Goal: Information Seeking & Learning: Learn about a topic

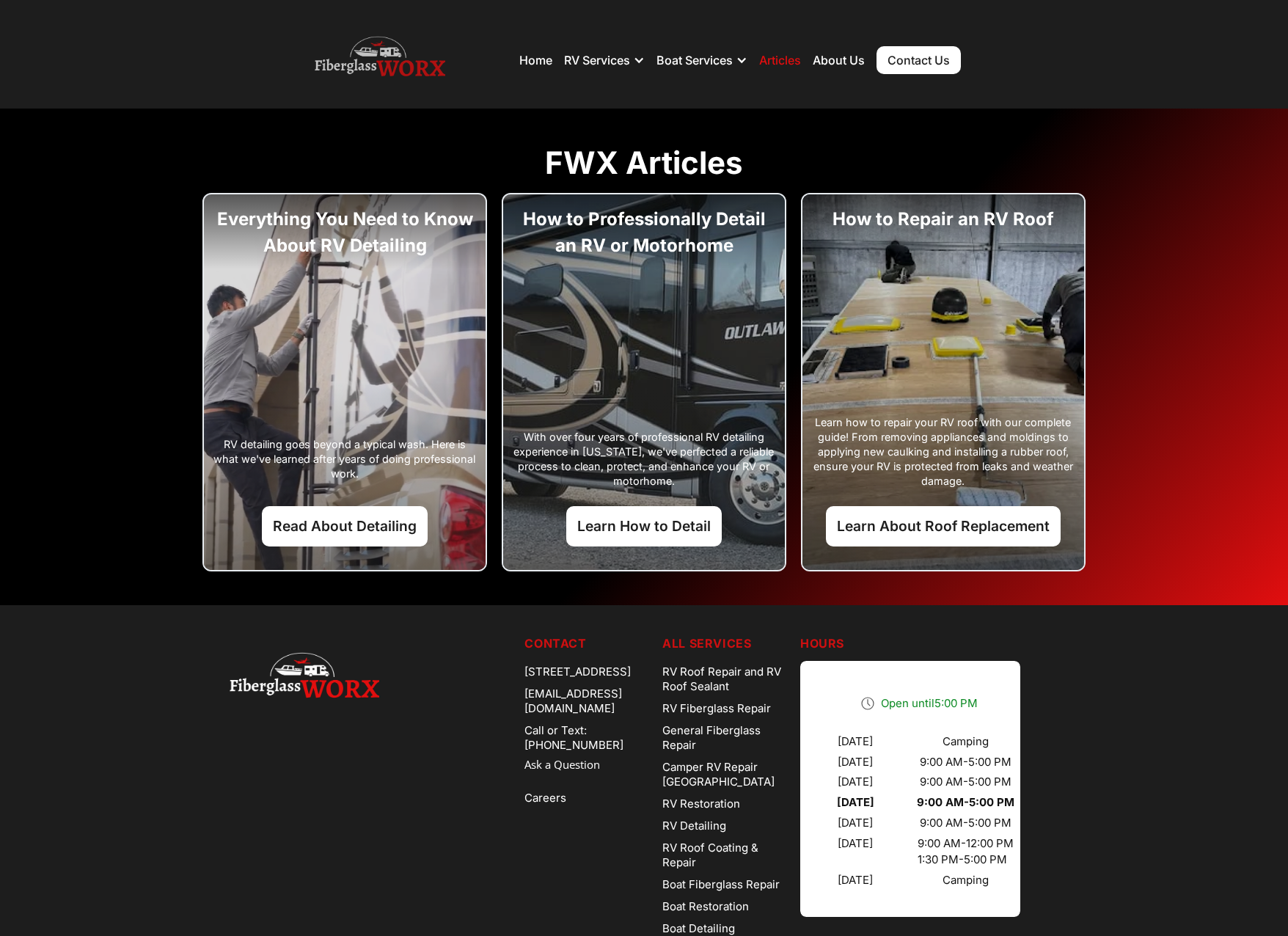
click at [390, 67] on img at bounding box center [380, 59] width 131 height 58
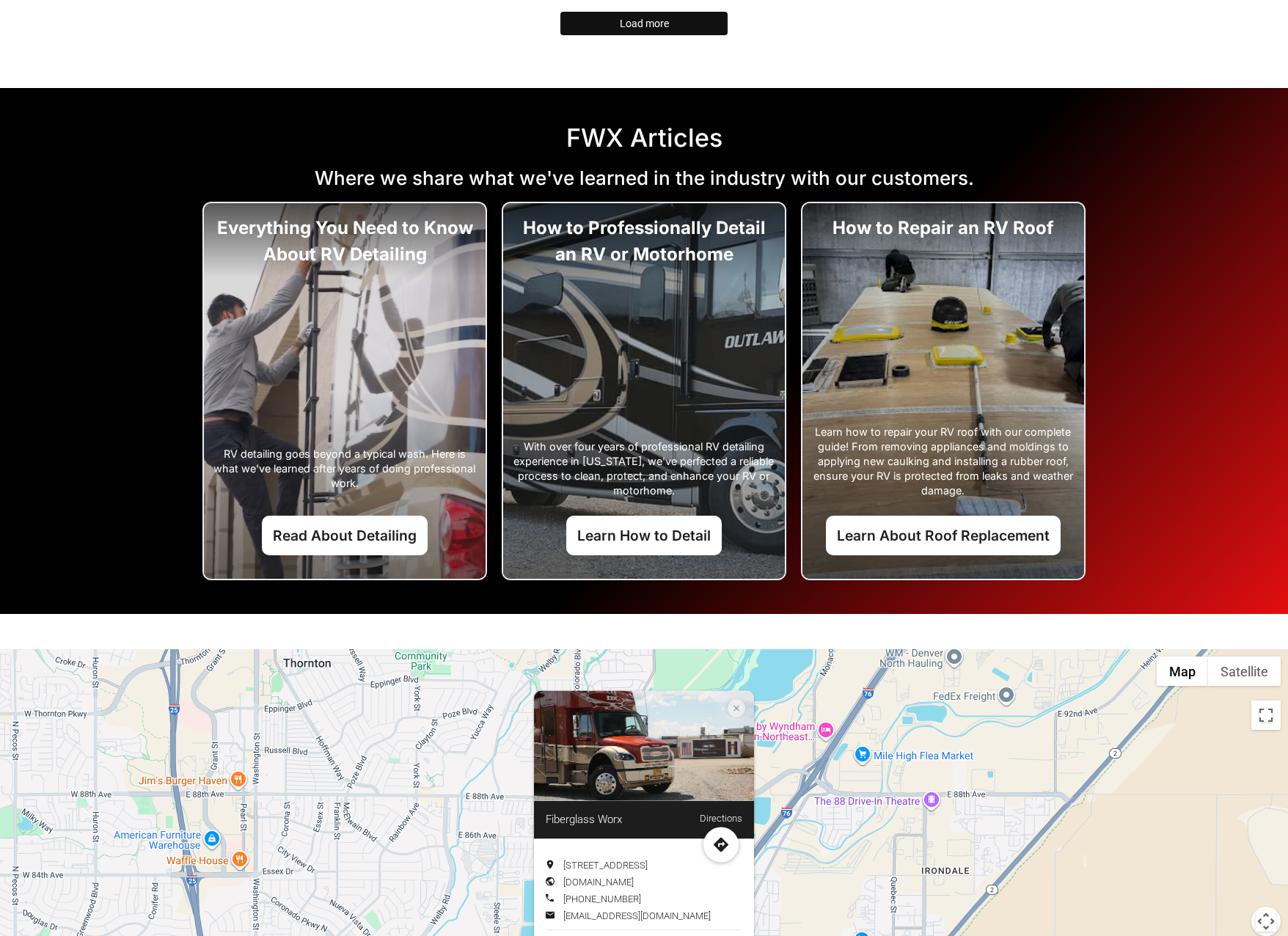
scroll to position [3684, 0]
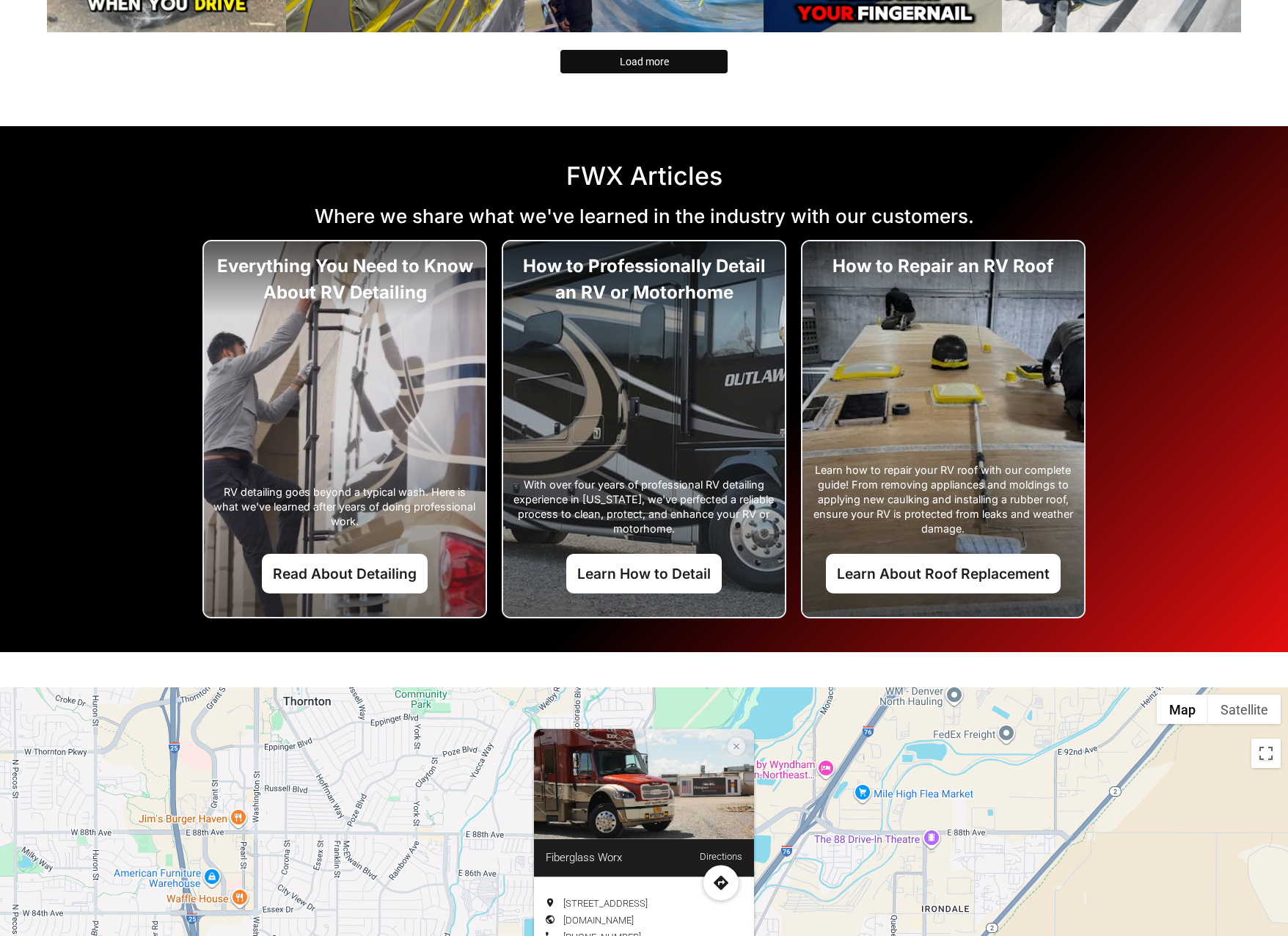
click at [660, 173] on h2 "FWX Articles" at bounding box center [644, 176] width 1288 height 30
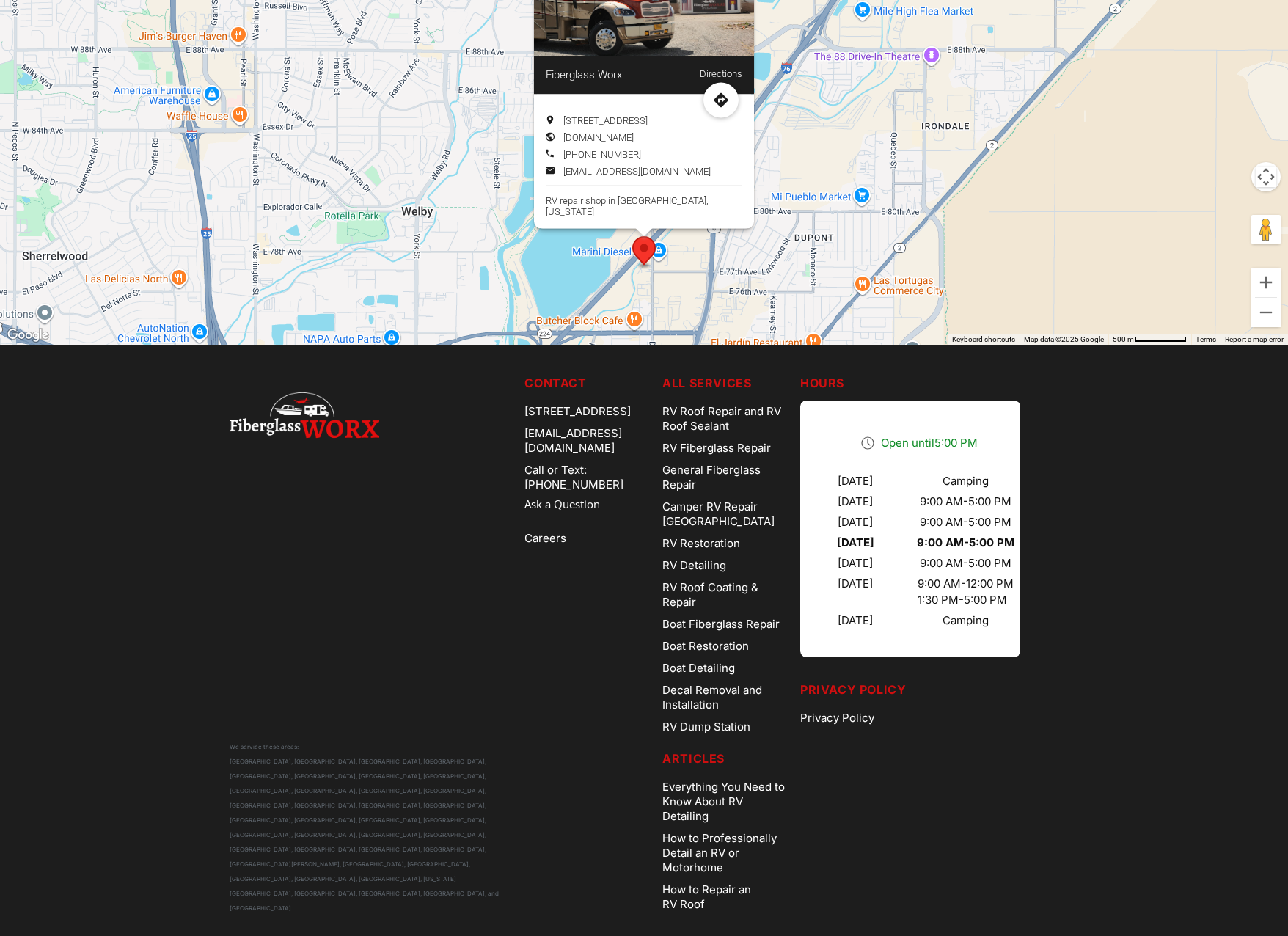
scroll to position [4475, 0]
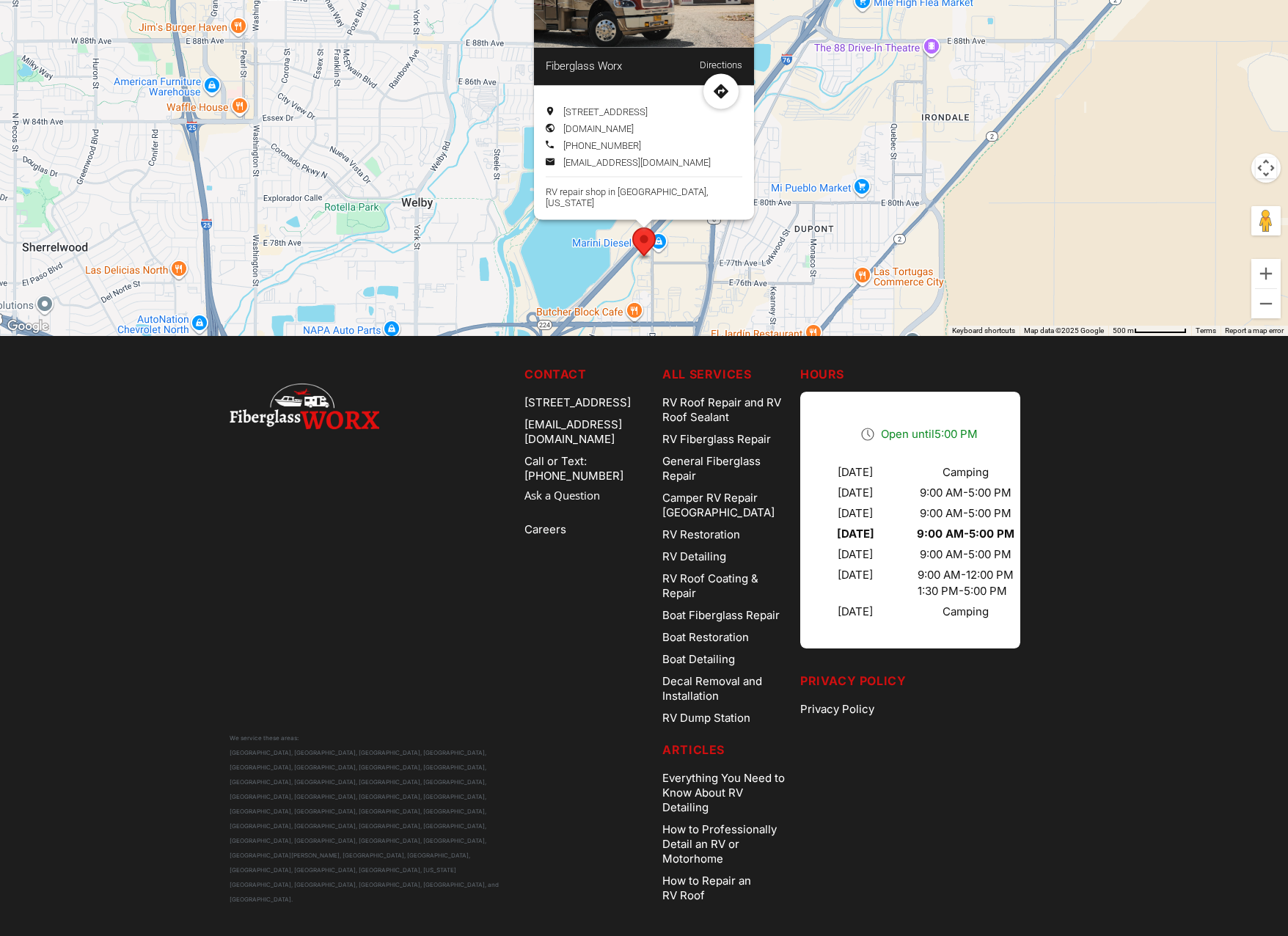
click at [723, 752] on h5 "Articles" at bounding box center [726, 750] width 126 height 18
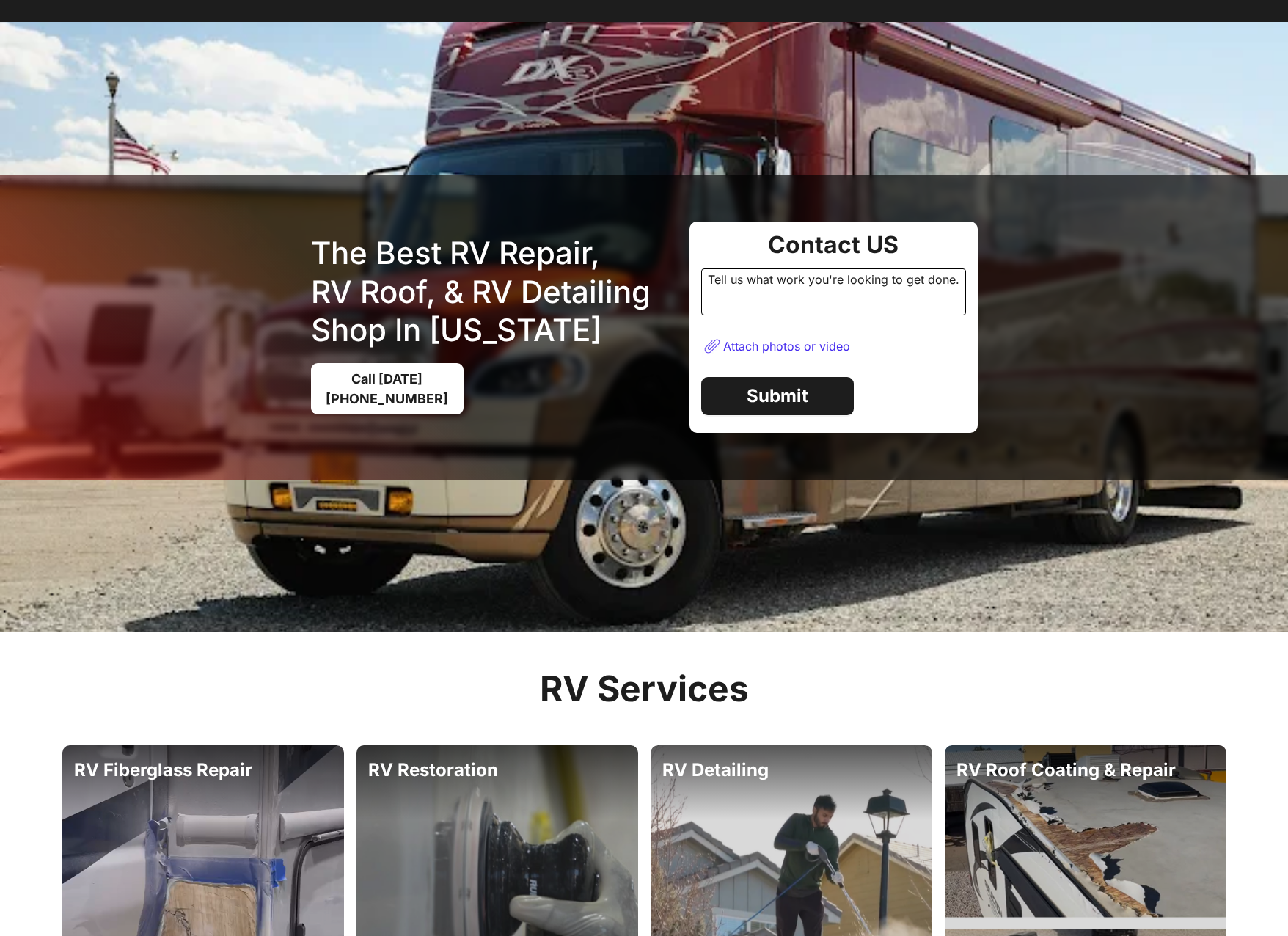
scroll to position [0, 0]
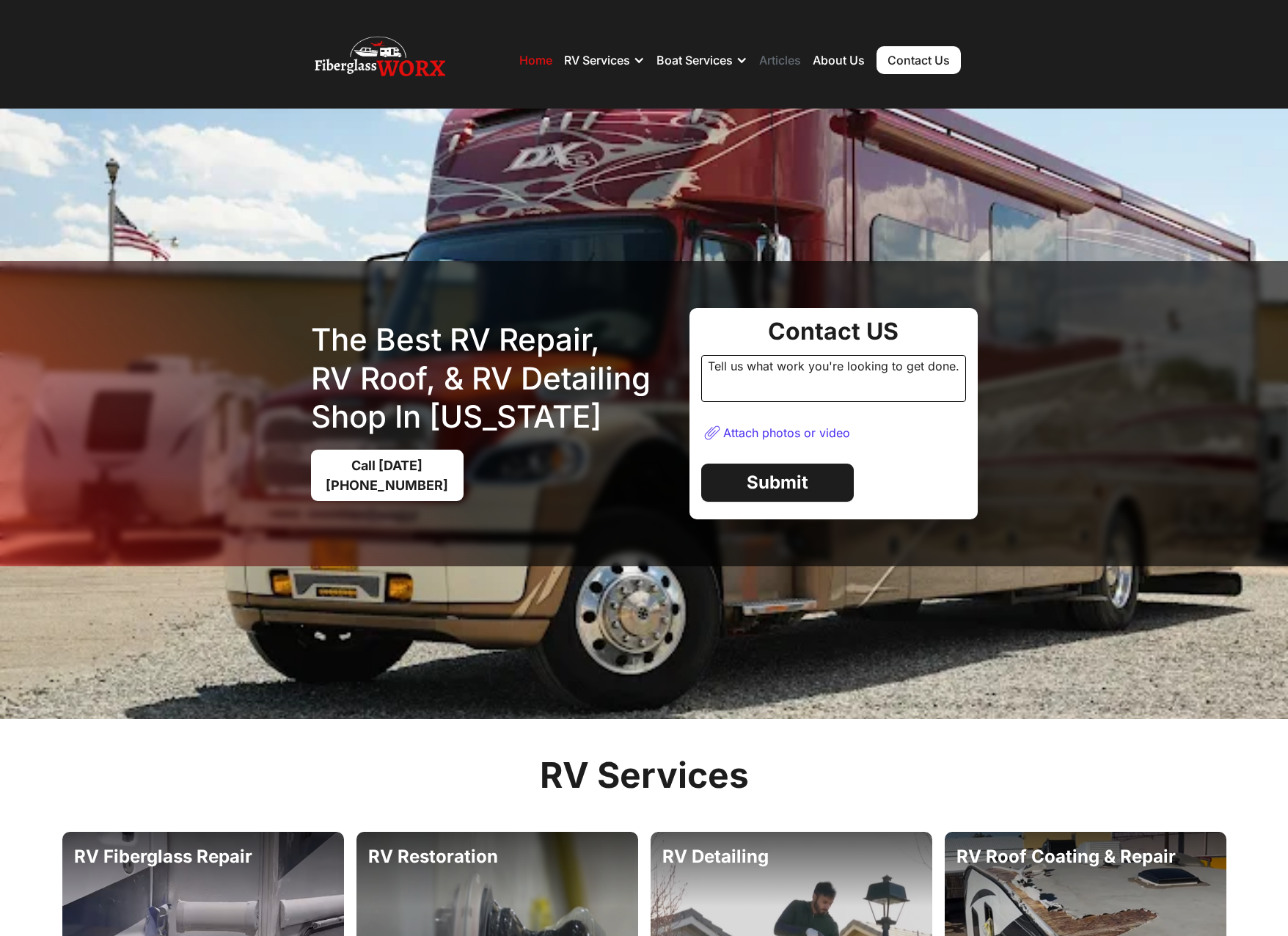
click at [785, 62] on link "Articles" at bounding box center [779, 60] width 42 height 15
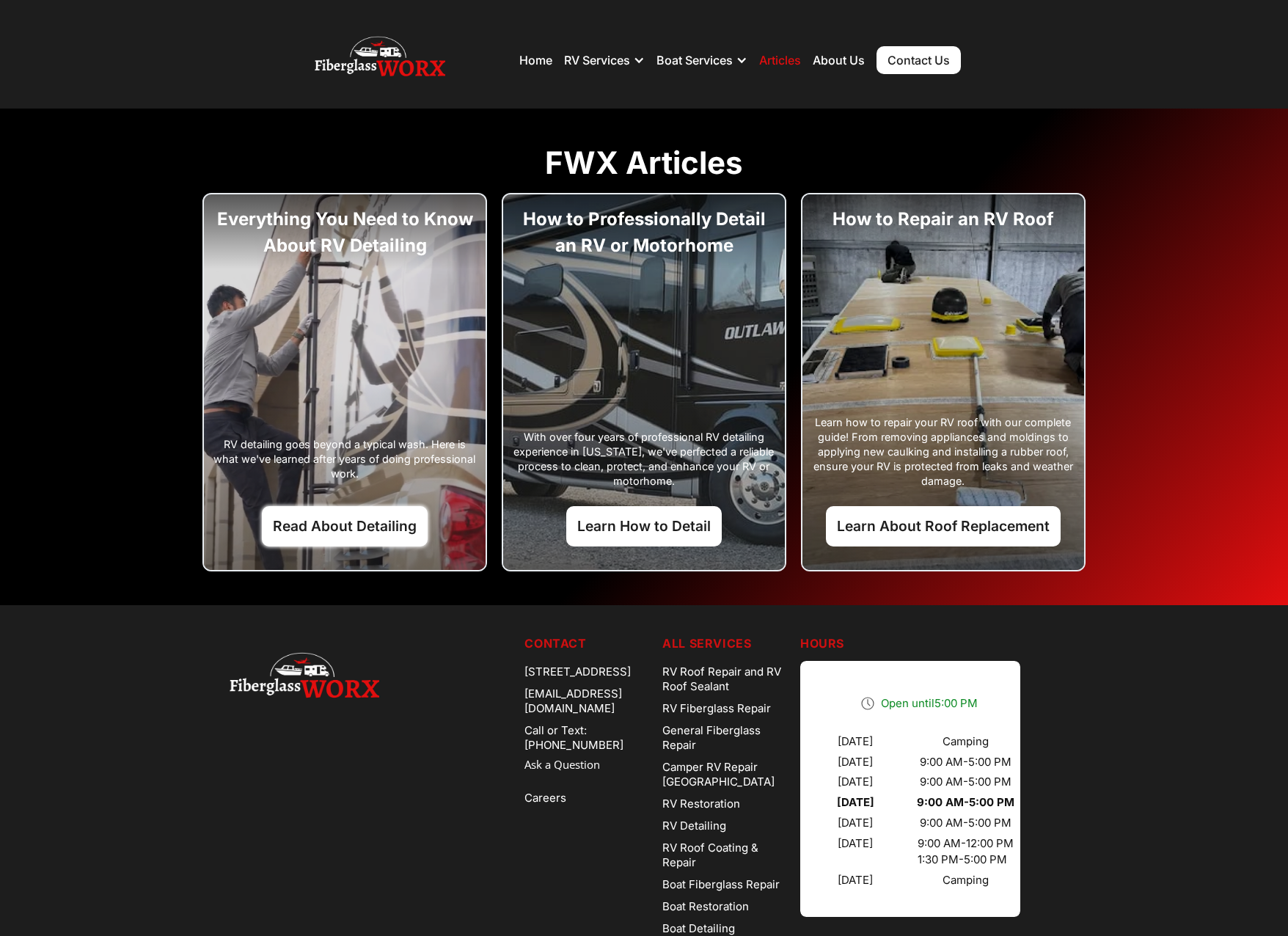
click at [367, 533] on link "Read About Detailing" at bounding box center [344, 526] width 166 height 40
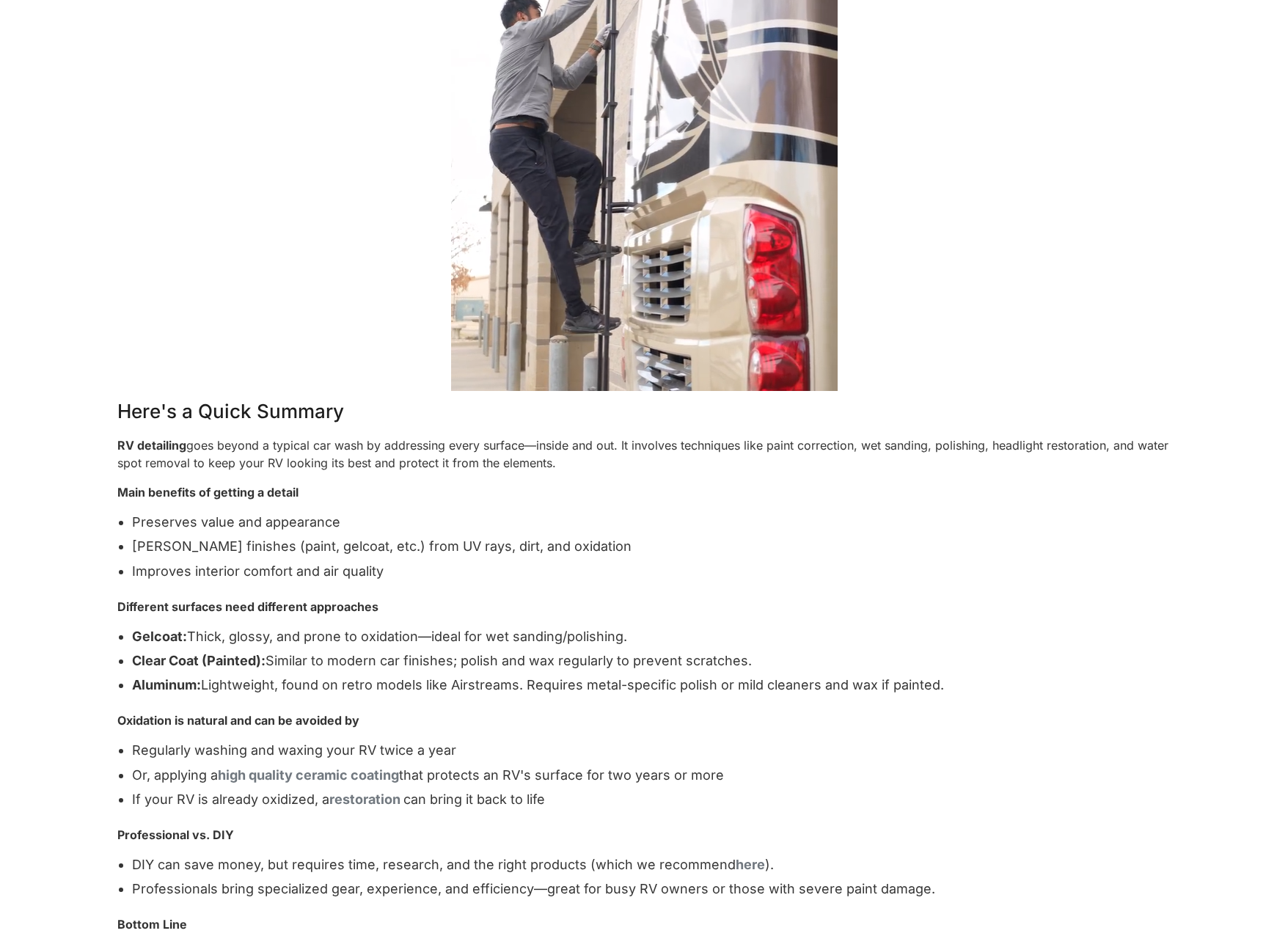
scroll to position [727, 0]
